Goal: Transaction & Acquisition: Purchase product/service

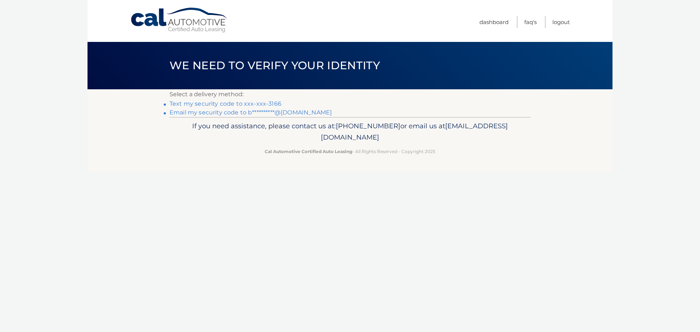
click at [222, 106] on link "Text my security code to xxx-xxx-3166" at bounding box center [226, 103] width 112 height 7
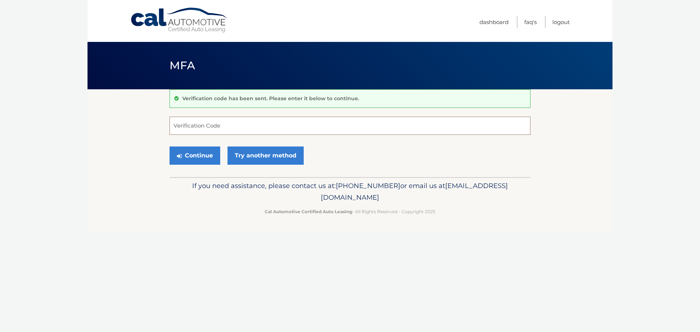
click at [221, 122] on input "Verification Code" at bounding box center [350, 126] width 361 height 18
type input "194726"
drag, startPoint x: 195, startPoint y: 154, endPoint x: 244, endPoint y: 128, distance: 55.3
click at [195, 154] on button "Continue" at bounding box center [195, 156] width 51 height 18
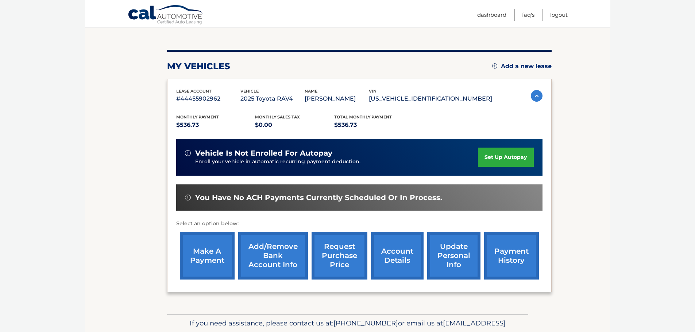
scroll to position [73, 0]
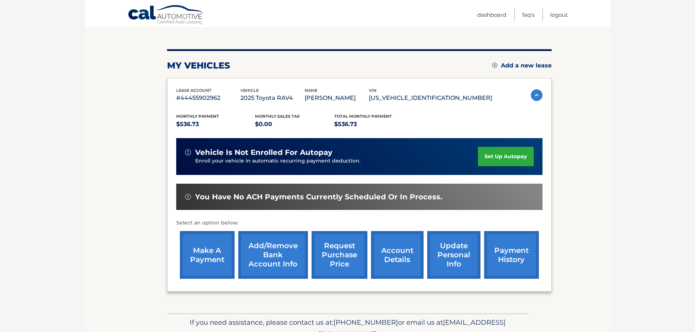
click at [217, 262] on link "make a payment" at bounding box center [207, 255] width 55 height 48
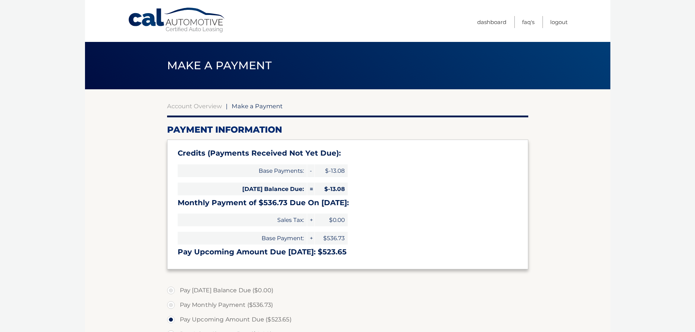
select select "YmY5NTVhNDctNTQ5My00ODdhLWE3NzktNDU1YzEyMGM1NTQ5"
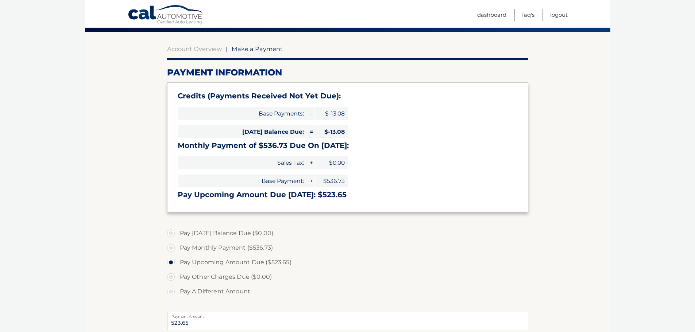
scroll to position [73, 0]
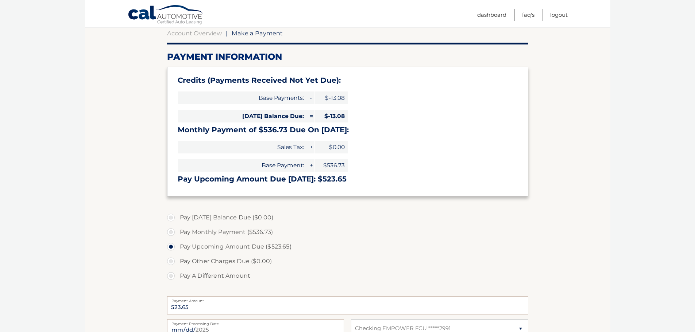
click at [171, 277] on label "Pay A Different Amount" at bounding box center [347, 276] width 361 height 15
click at [171, 277] on input "Pay A Different Amount" at bounding box center [173, 275] width 7 height 12
radio input "true"
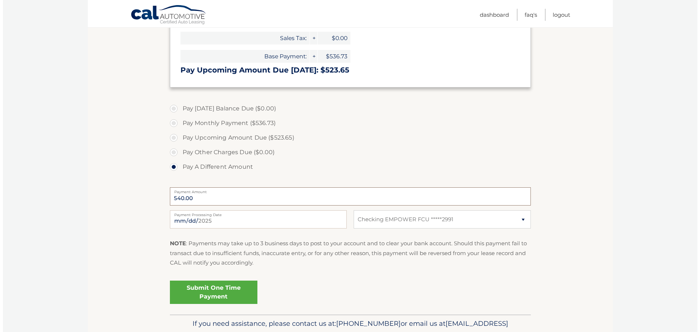
scroll to position [182, 0]
type input "540.00"
click at [214, 288] on link "Submit One Time Payment" at bounding box center [211, 291] width 88 height 23
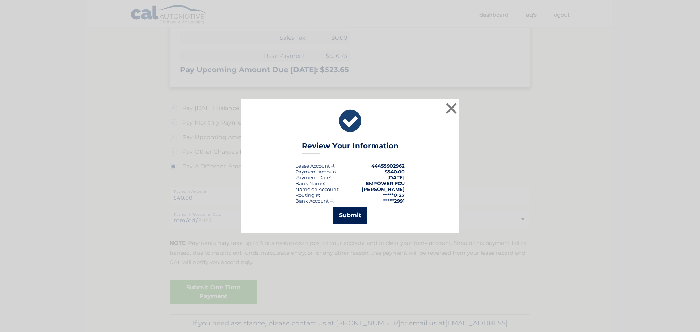
click at [345, 217] on button "Submit" at bounding box center [350, 216] width 34 height 18
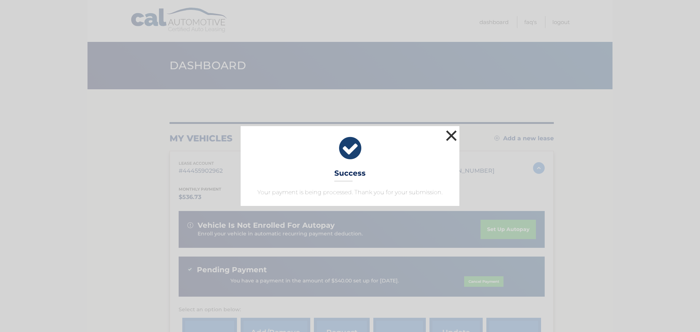
click at [454, 133] on button "×" at bounding box center [451, 135] width 15 height 15
